Goal: Information Seeking & Learning: Learn about a topic

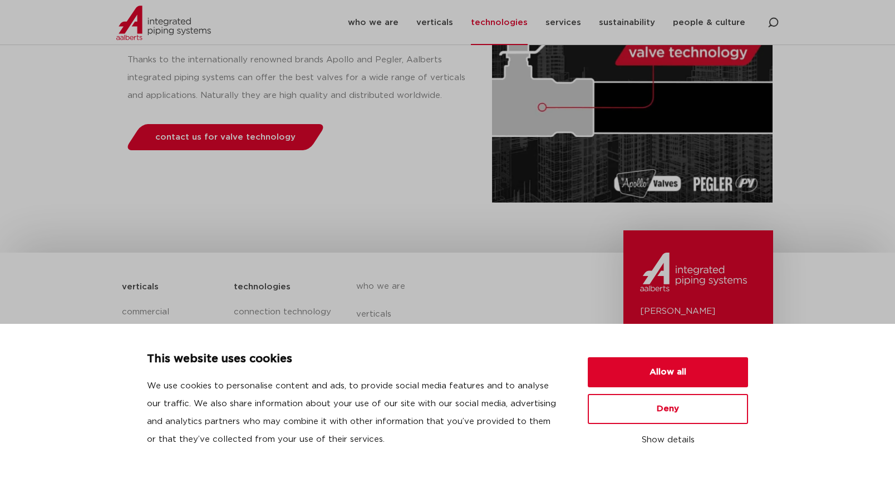
scroll to position [223, 0]
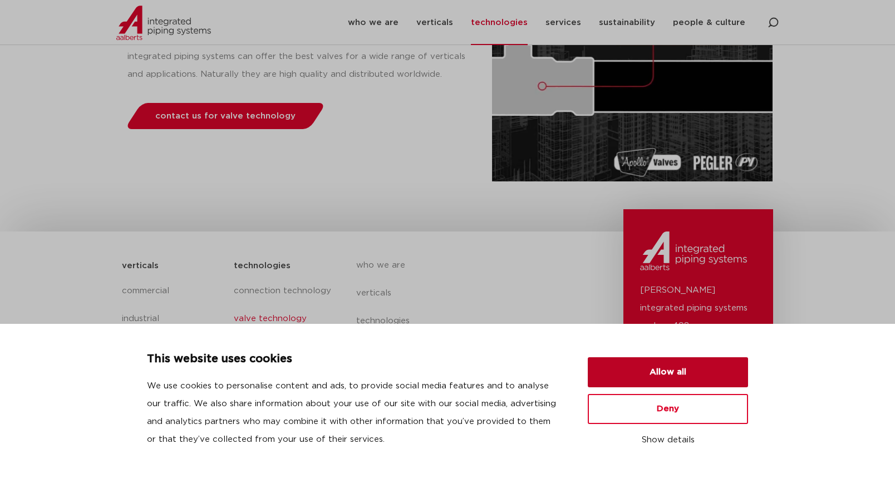
click at [715, 376] on button "Allow all" at bounding box center [668, 372] width 160 height 30
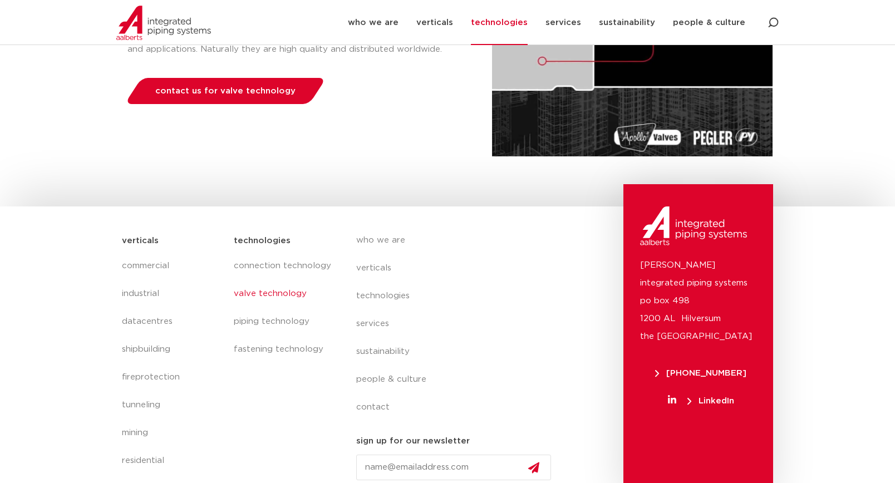
scroll to position [259, 0]
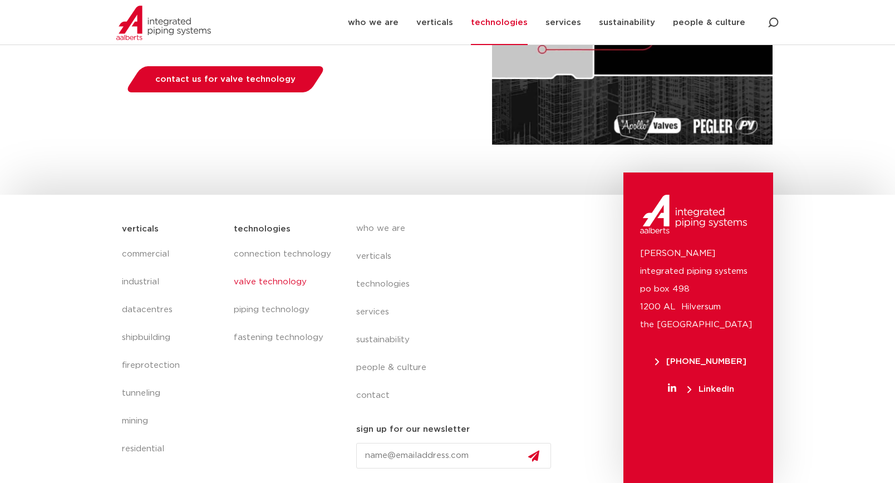
click at [266, 285] on link "valve technology" at bounding box center [284, 282] width 100 height 28
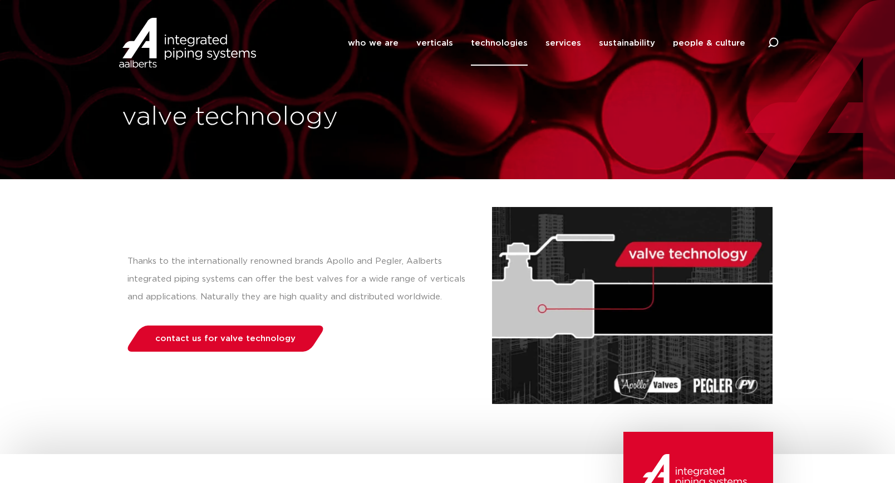
click at [572, 319] on img at bounding box center [632, 305] width 280 height 197
click at [678, 258] on img at bounding box center [632, 305] width 280 height 197
click at [439, 42] on link "verticals" at bounding box center [434, 43] width 37 height 45
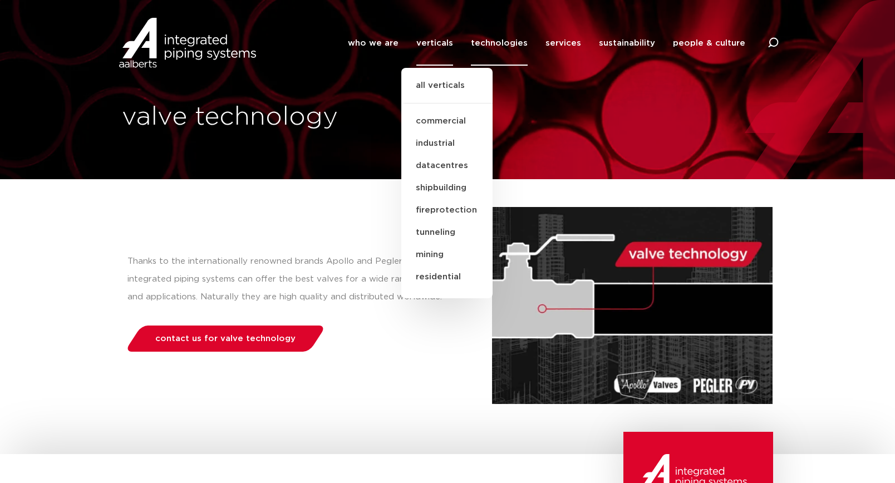
click at [502, 38] on link "technologies" at bounding box center [499, 43] width 57 height 45
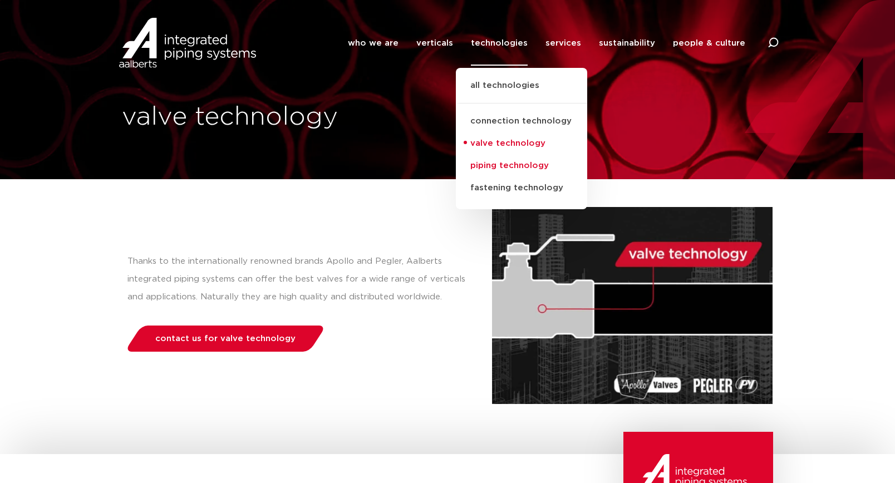
click at [490, 168] on link "piping technology" at bounding box center [521, 166] width 131 height 22
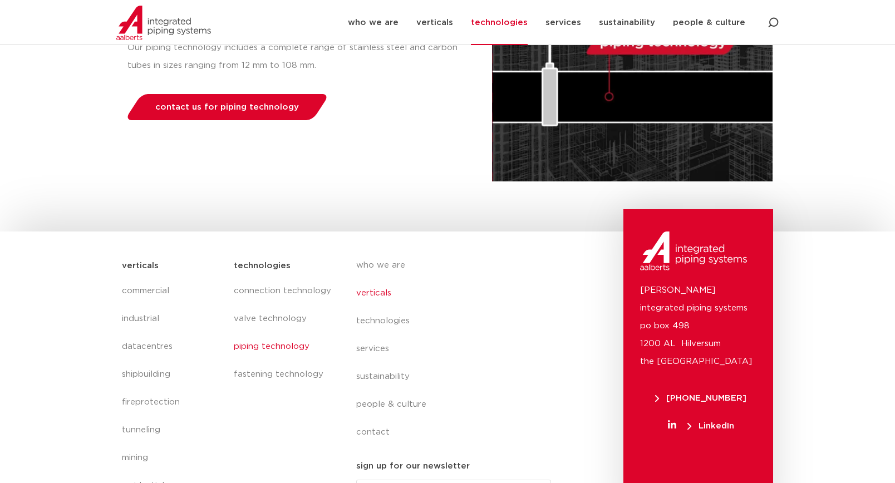
scroll to position [259, 0]
